Goal: Complete application form

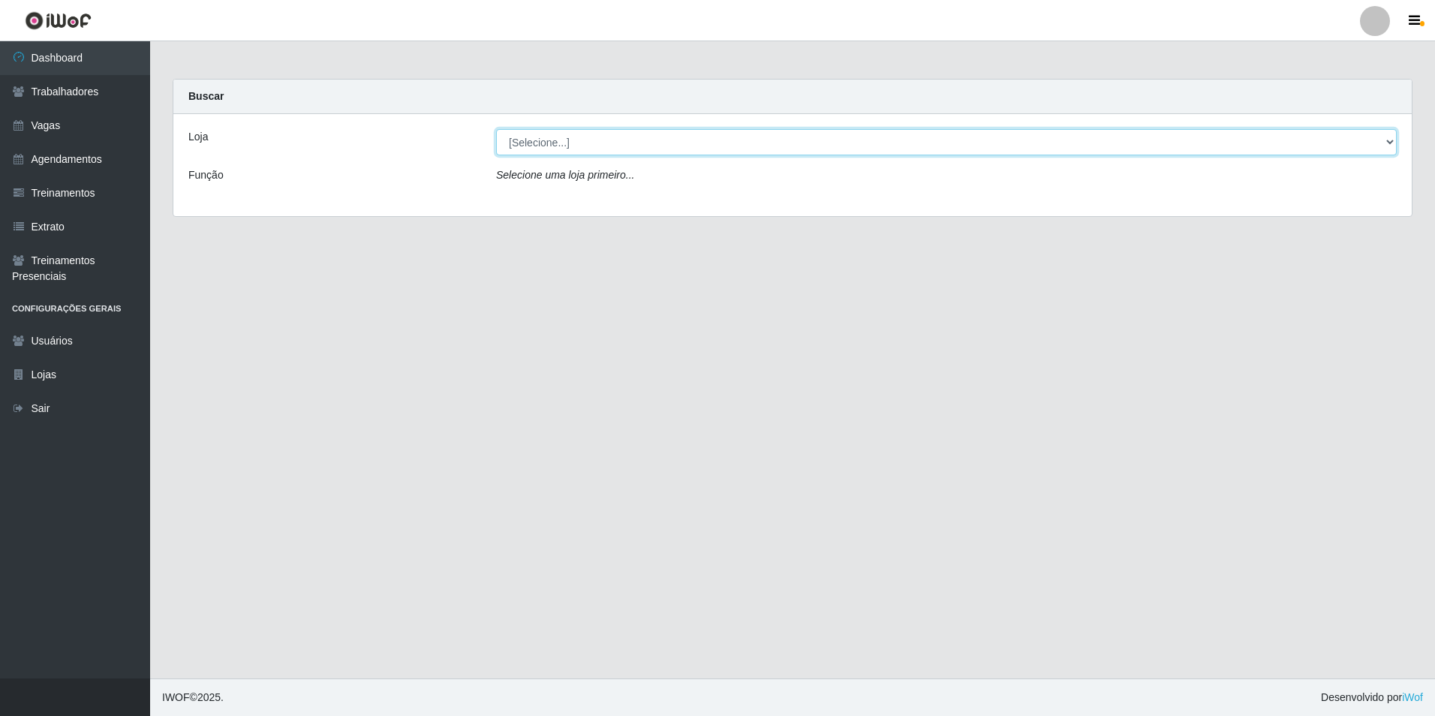
click at [572, 143] on select "[Selecione...] [GEOGRAPHIC_DATA] - [GEOGRAPHIC_DATA] - [GEOGRAPHIC_DATA] - [GEO…" at bounding box center [946, 142] width 900 height 26
select select "506"
click at [496, 129] on select "[Selecione...] [GEOGRAPHIC_DATA] - [GEOGRAPHIC_DATA] - [GEOGRAPHIC_DATA] - [GEO…" at bounding box center [946, 142] width 900 height 26
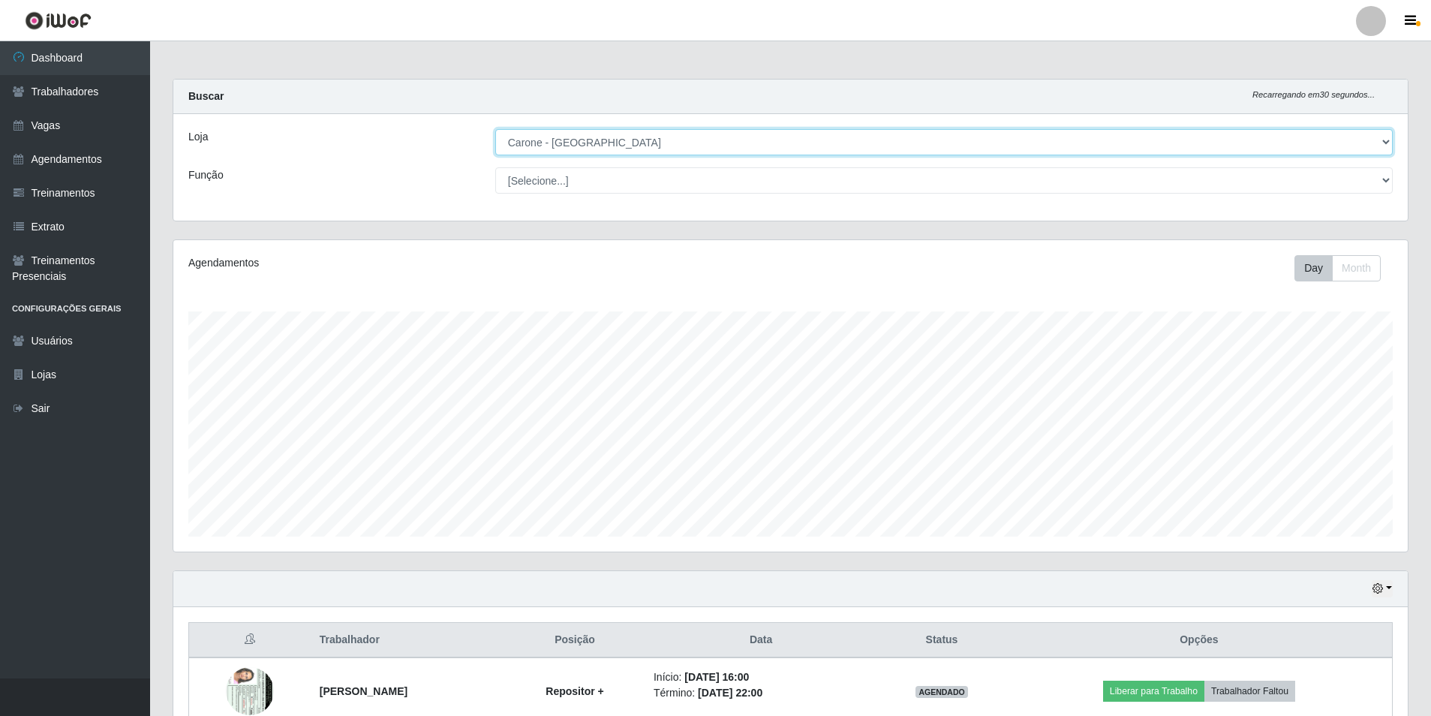
scroll to position [311, 1234]
click at [567, 180] on select "[Selecione...] Embalador Embalador + Embalador ++ Repositor Repositor + Reposit…" at bounding box center [943, 180] width 897 height 26
click at [495, 167] on select "[Selecione...] Embalador Embalador + Embalador ++ Repositor Repositor + Reposit…" at bounding box center [943, 180] width 897 height 26
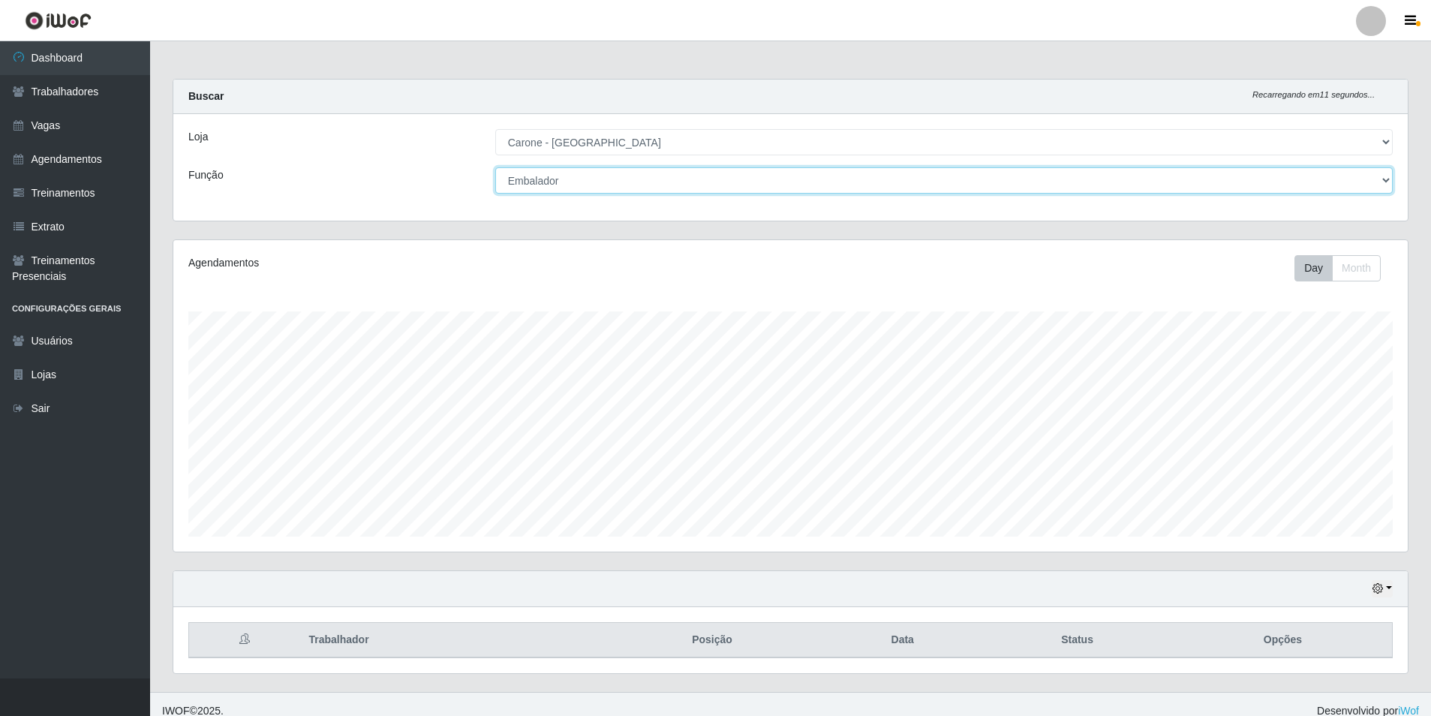
scroll to position [14, 0]
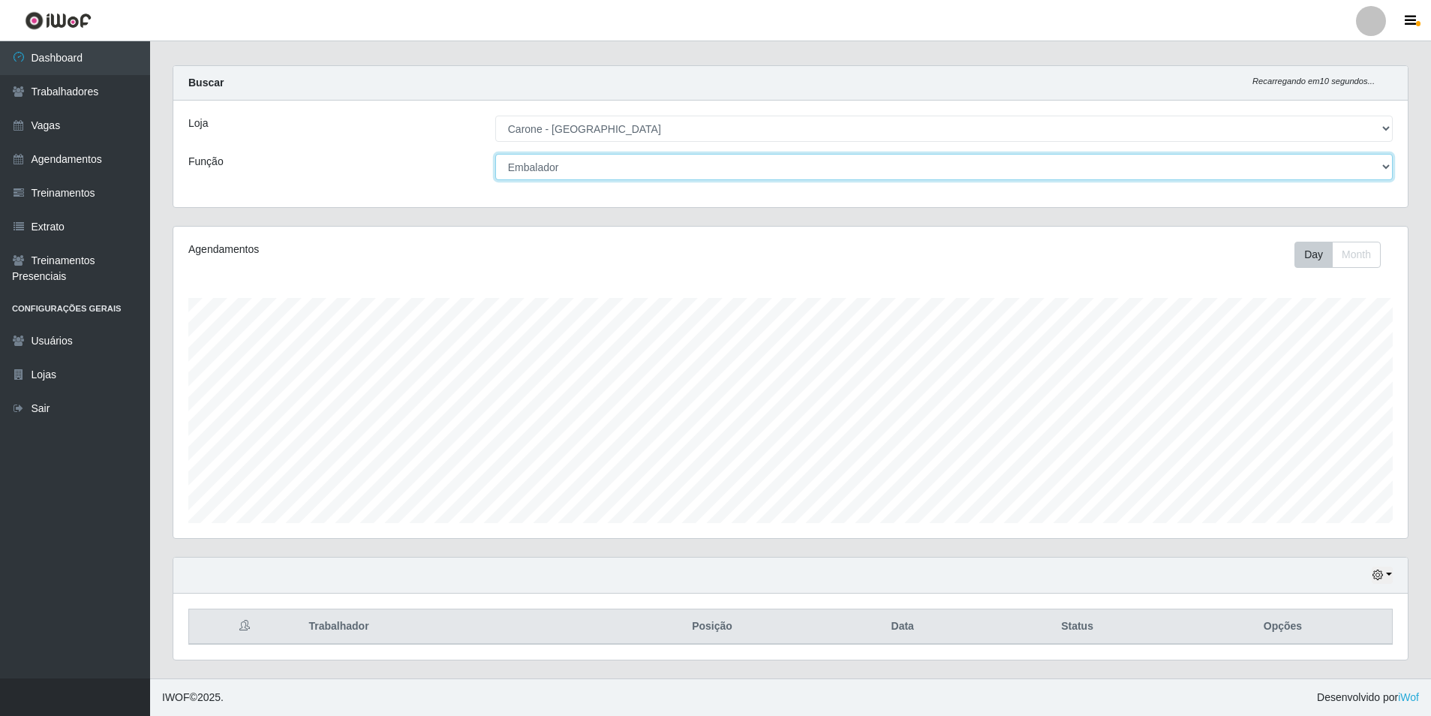
click at [586, 165] on select "[Selecione...] Embalador Embalador + Embalador ++ Repositor Repositor + Reposit…" at bounding box center [943, 167] width 897 height 26
click at [495, 154] on select "[Selecione...] Embalador Embalador + Embalador ++ Repositor Repositor + Reposit…" at bounding box center [943, 167] width 897 height 26
click at [573, 165] on select "[Selecione...] Embalador Embalador + Embalador ++ Repositor Repositor + Reposit…" at bounding box center [943, 167] width 897 height 26
select select "82"
click at [495, 154] on select "[Selecione...] Embalador Embalador + Embalador ++ Repositor Repositor + Reposit…" at bounding box center [943, 167] width 897 height 26
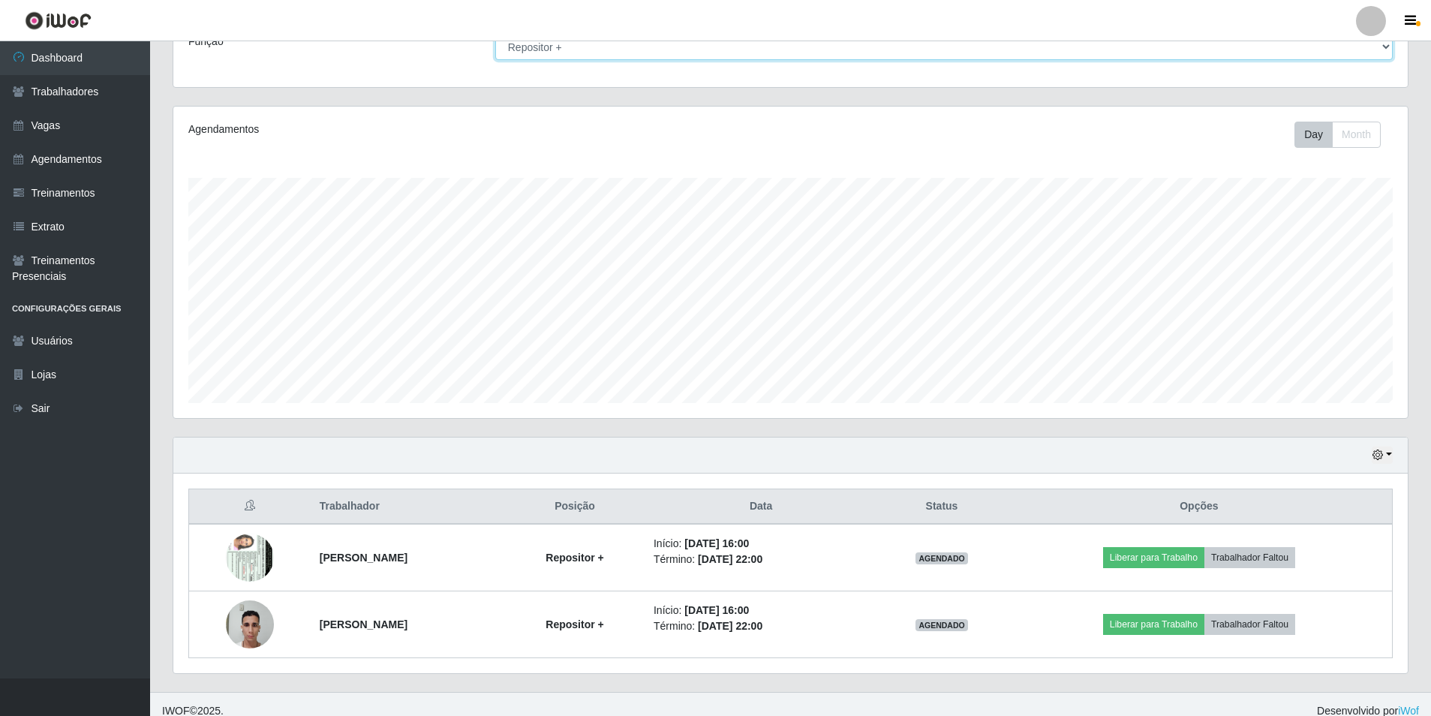
scroll to position [147, 0]
